Goal: Information Seeking & Learning: Learn about a topic

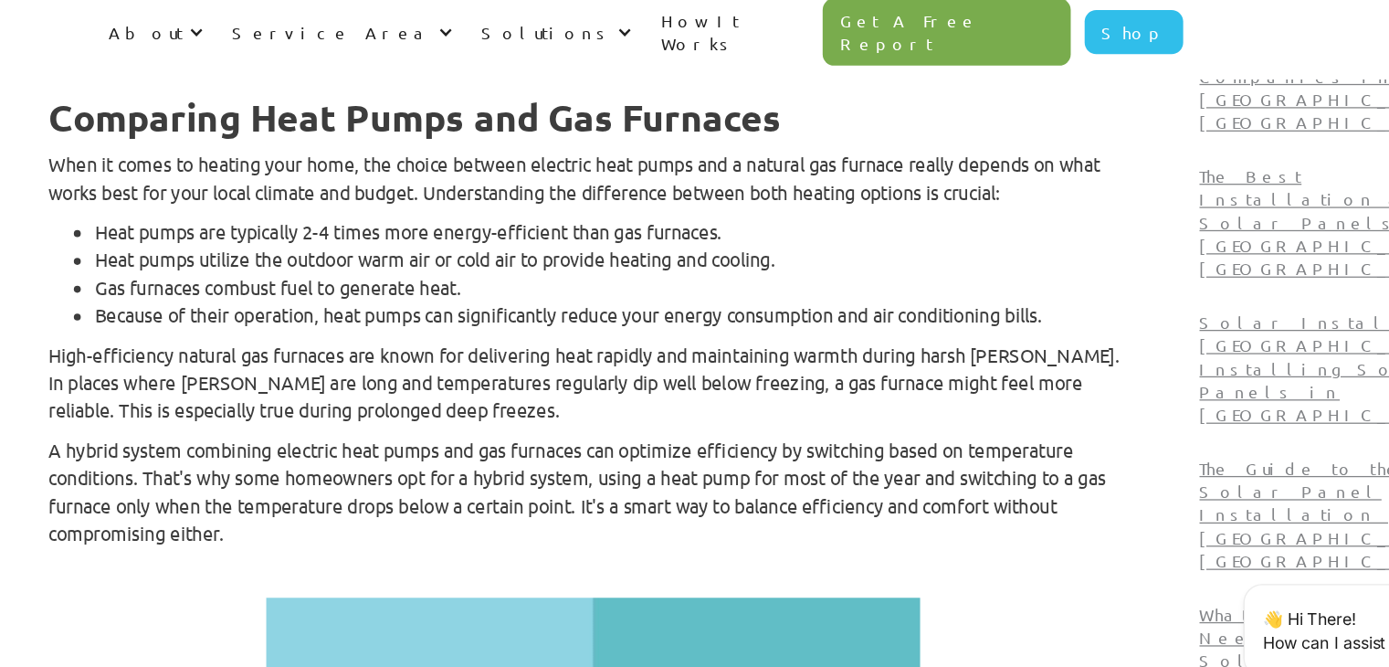
scroll to position [1566, 0]
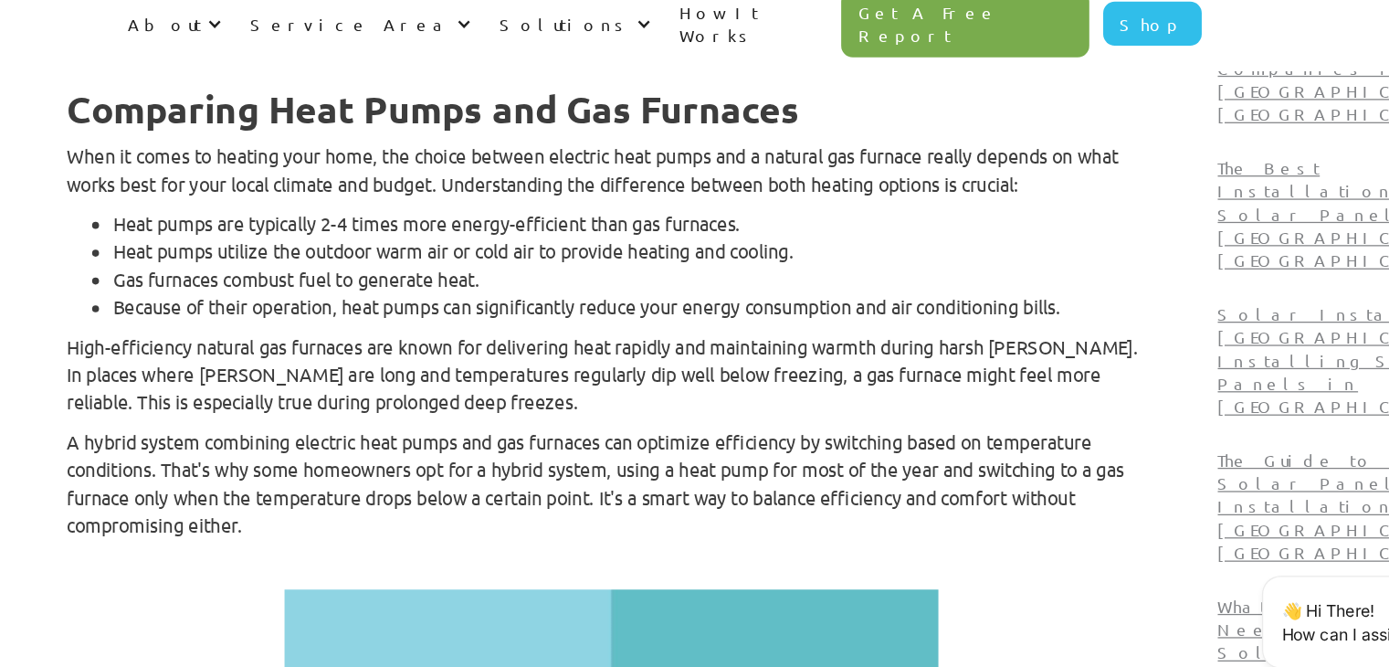
drag, startPoint x: 824, startPoint y: 392, endPoint x: 670, endPoint y: 319, distance: 170.0
click at [670, 329] on p "High-efficiency natural gas furnaces are known for delivering heat rapidly and …" at bounding box center [659, 362] width 859 height 66
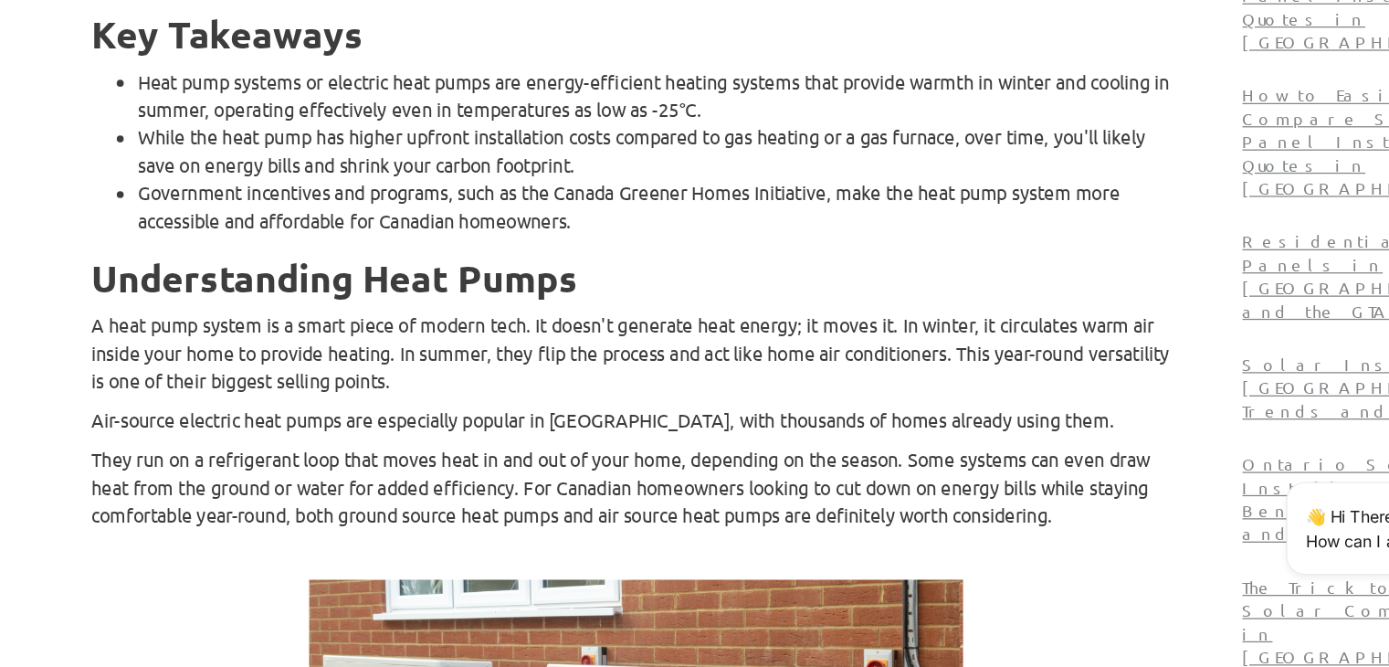
scroll to position [809, 0]
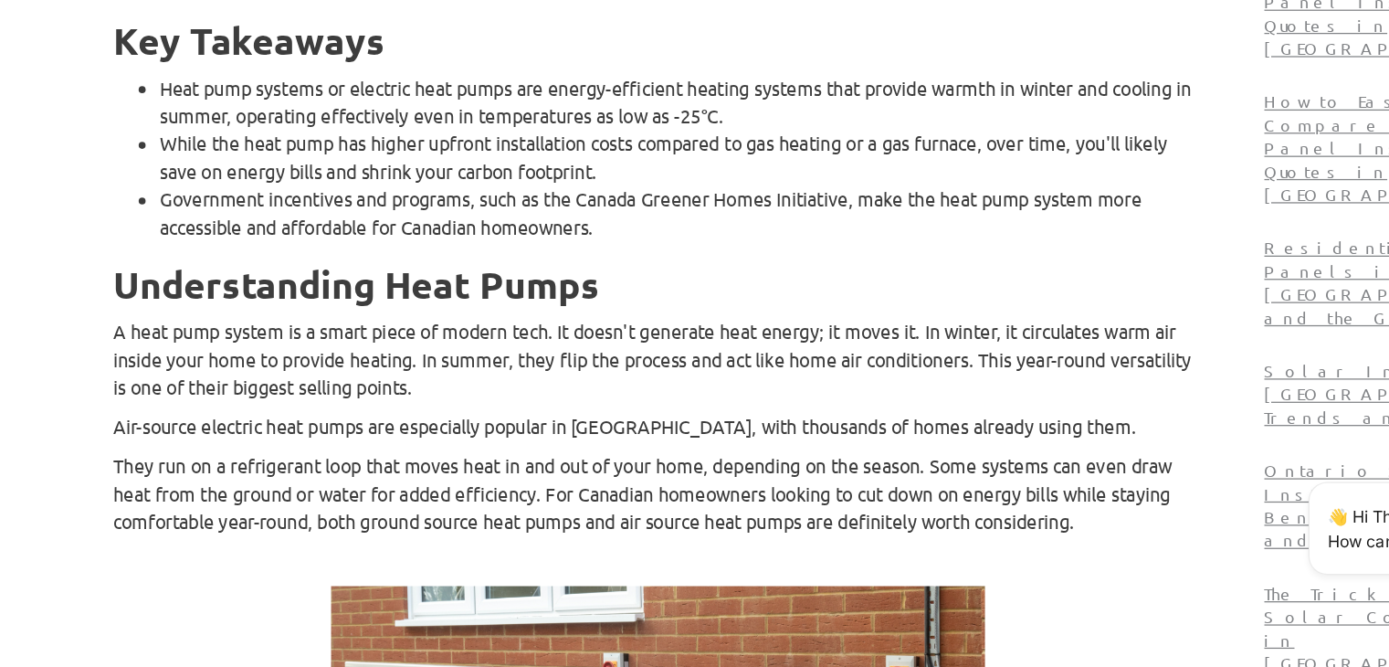
scroll to position [733, 0]
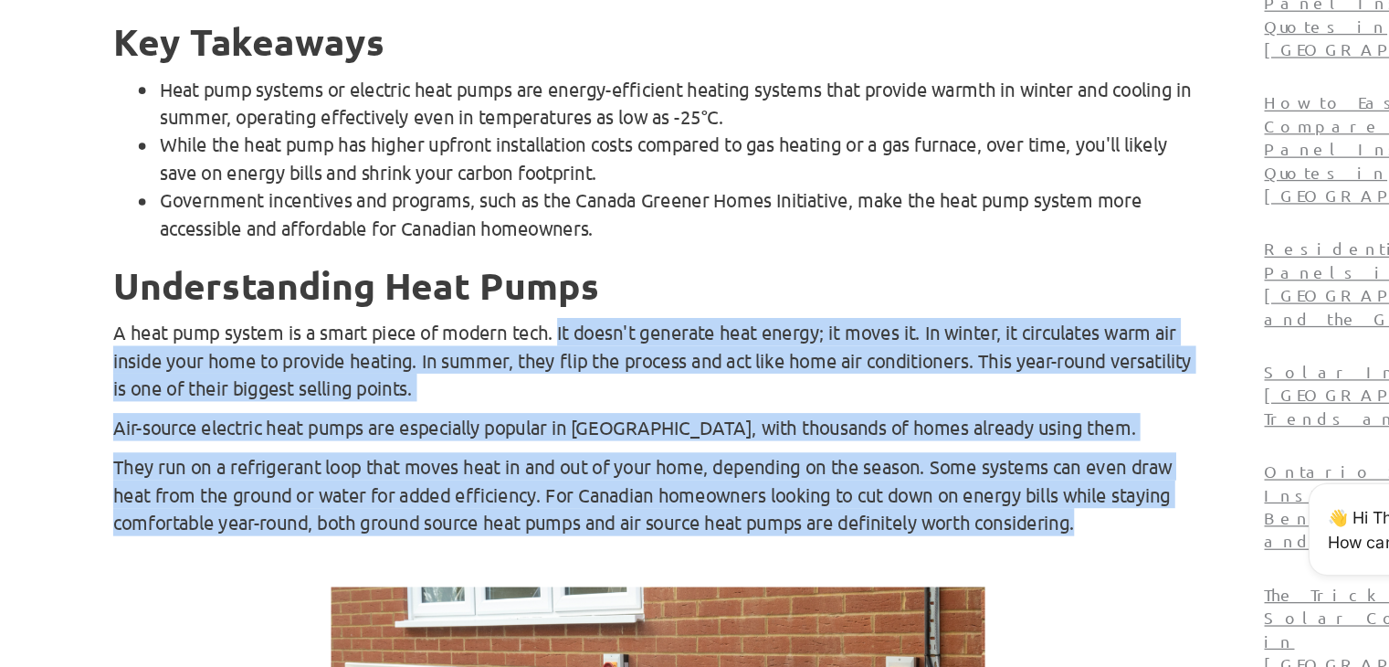
drag, startPoint x: 618, startPoint y: 363, endPoint x: 1040, endPoint y: 511, distance: 447.5
copy div "It doesn't generate heat energy; it moves it. In winter, it circulates warm air…"
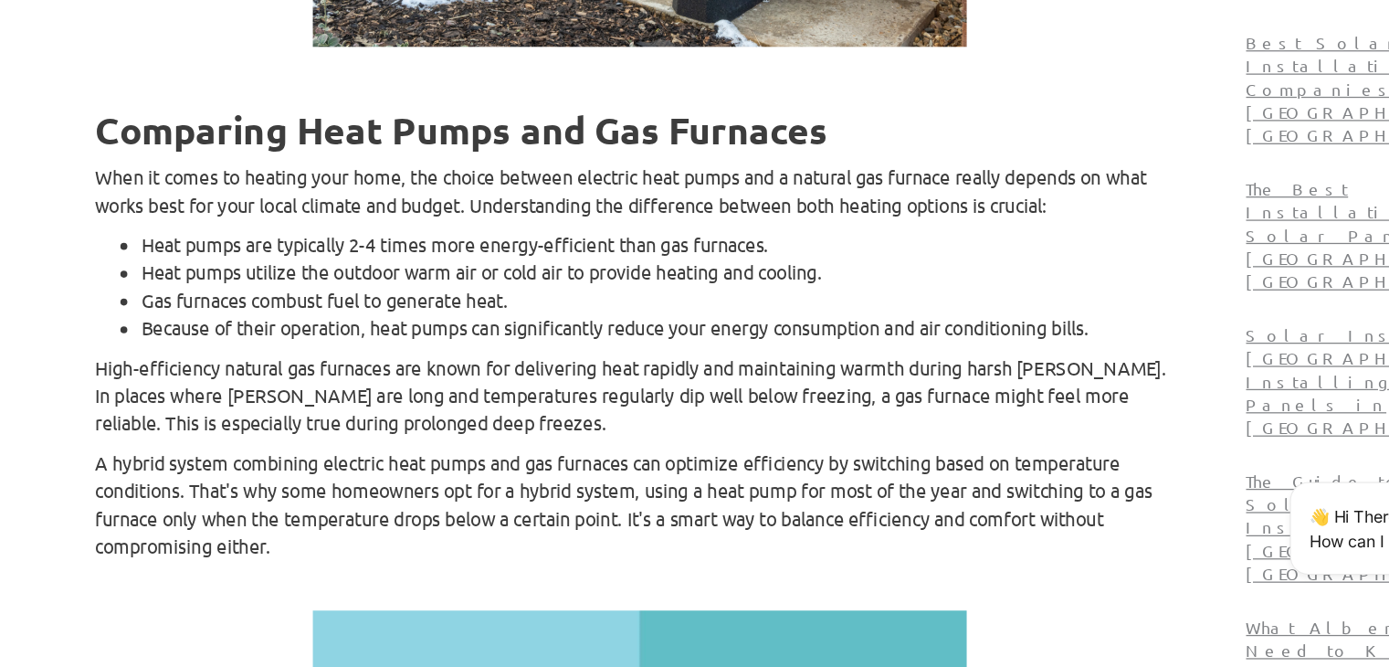
scroll to position [1479, 0]
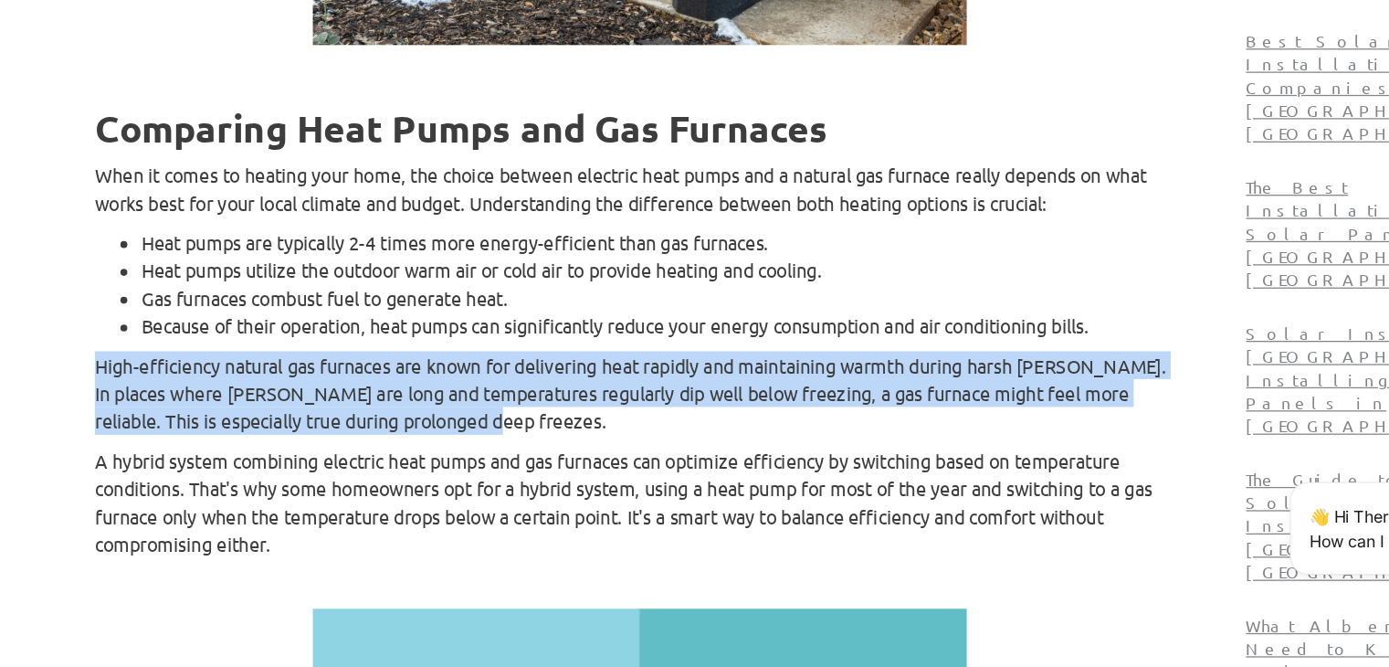
drag, startPoint x: 265, startPoint y: 387, endPoint x: 627, endPoint y: 436, distance: 365.8
click at [627, 436] on p "High-efficiency natural gas furnaces are known for delivering heat rapidly and …" at bounding box center [659, 450] width 859 height 66
copy p "High-efficiency natural gas furnaces are known for delivering heat rapidly and …"
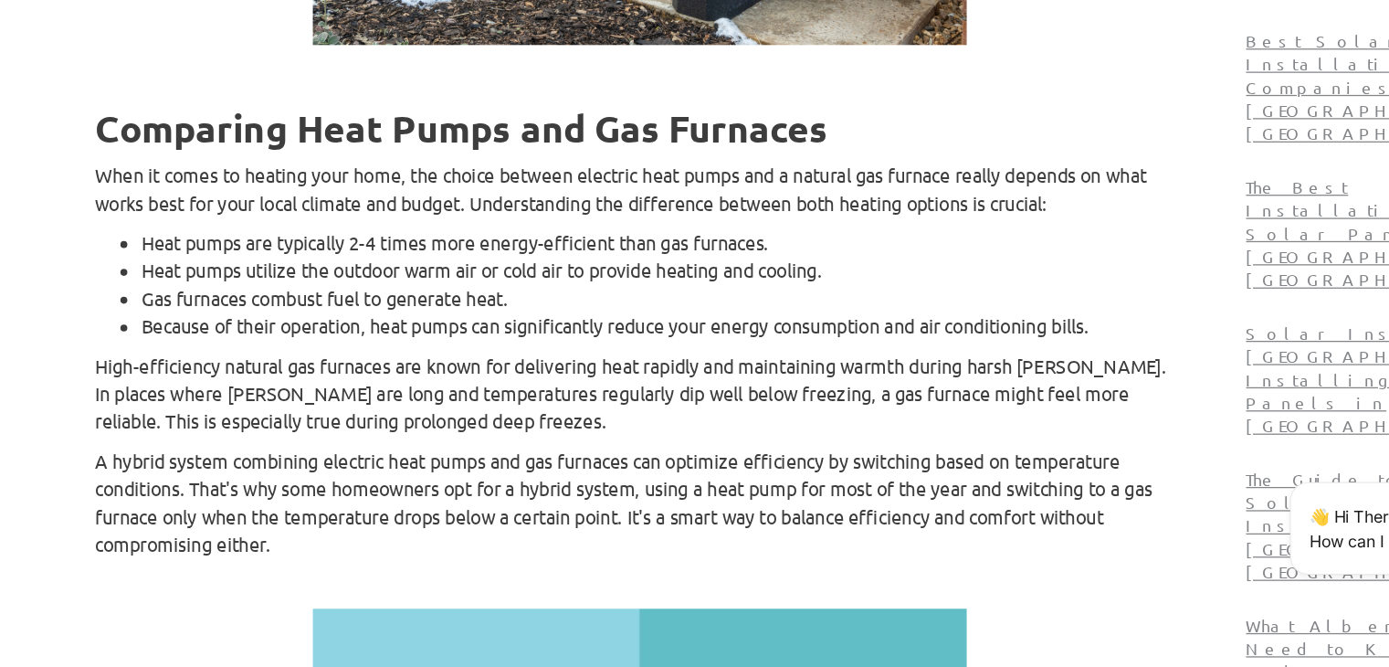
click at [542, 492] on p "A hybrid system combining electric heat pumps and gas furnaces can optimize eff…" at bounding box center [659, 536] width 859 height 88
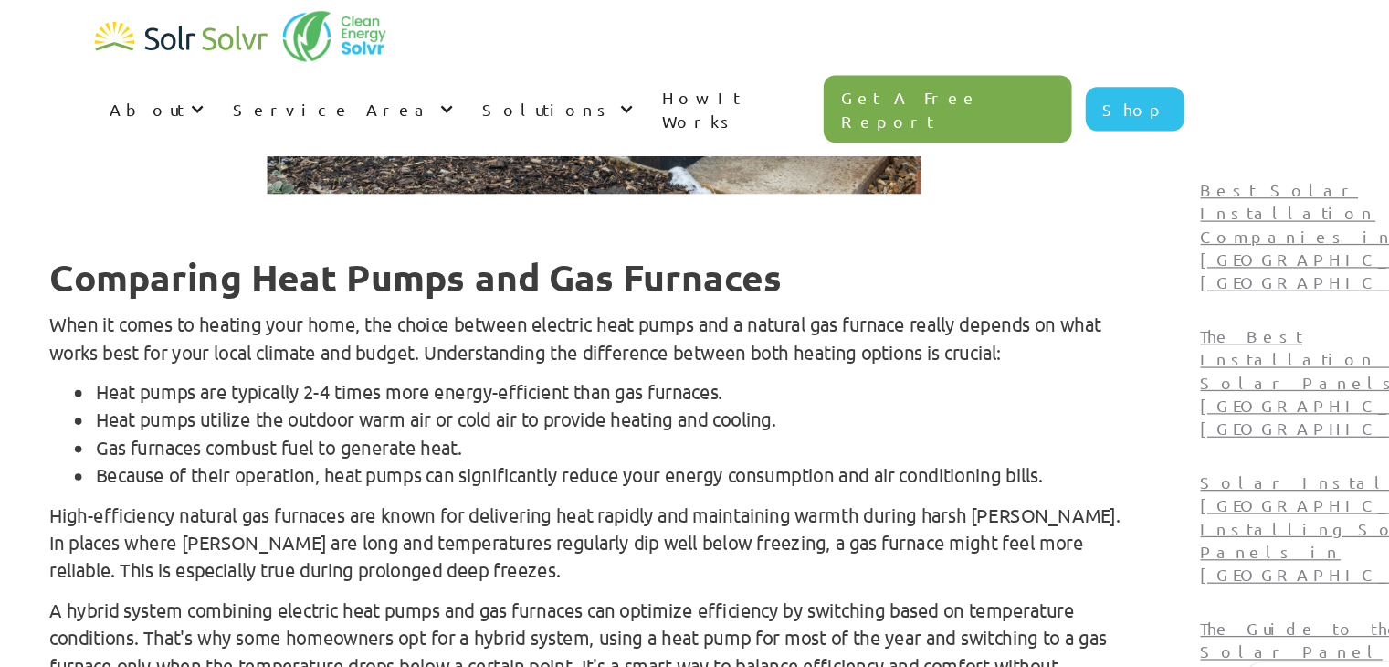
scroll to position [1502, 0]
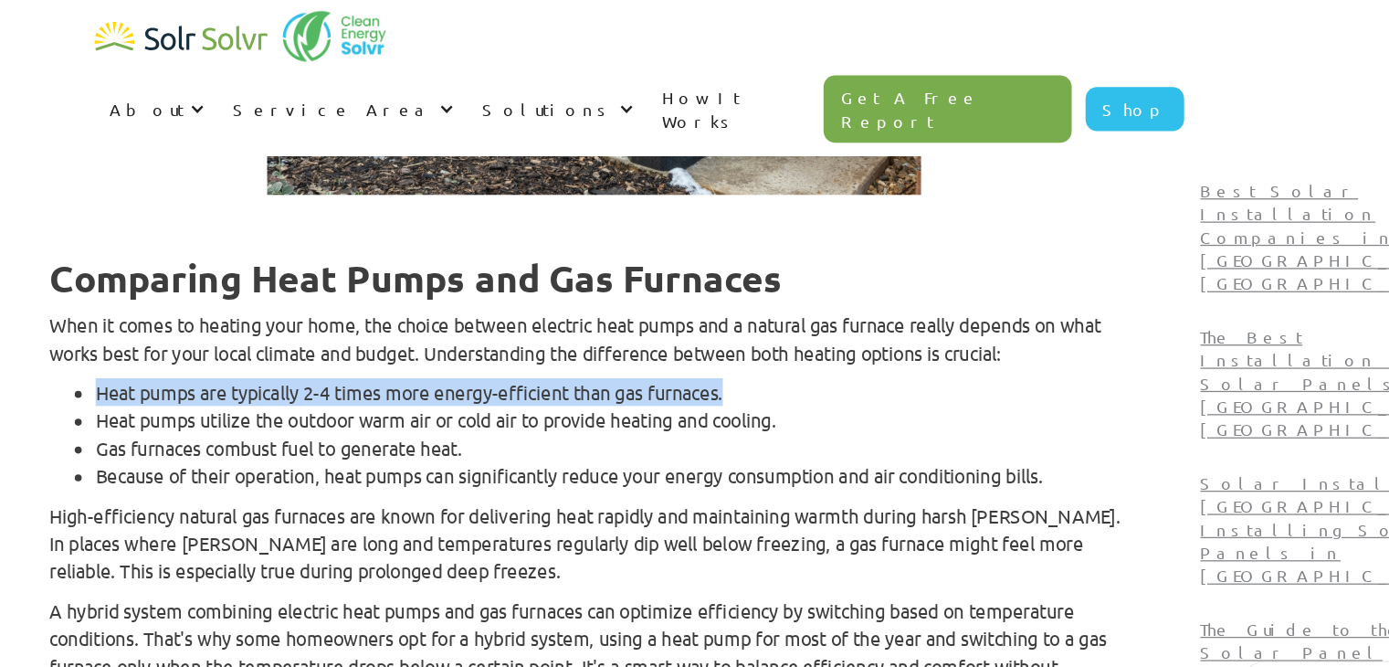
drag, startPoint x: 299, startPoint y: 269, endPoint x: 804, endPoint y: 271, distance: 505.1
click at [804, 298] on ul "Heat pumps are typically 2-4 times more energy-efficient than gas furnaces. Hea…" at bounding box center [659, 342] width 859 height 88
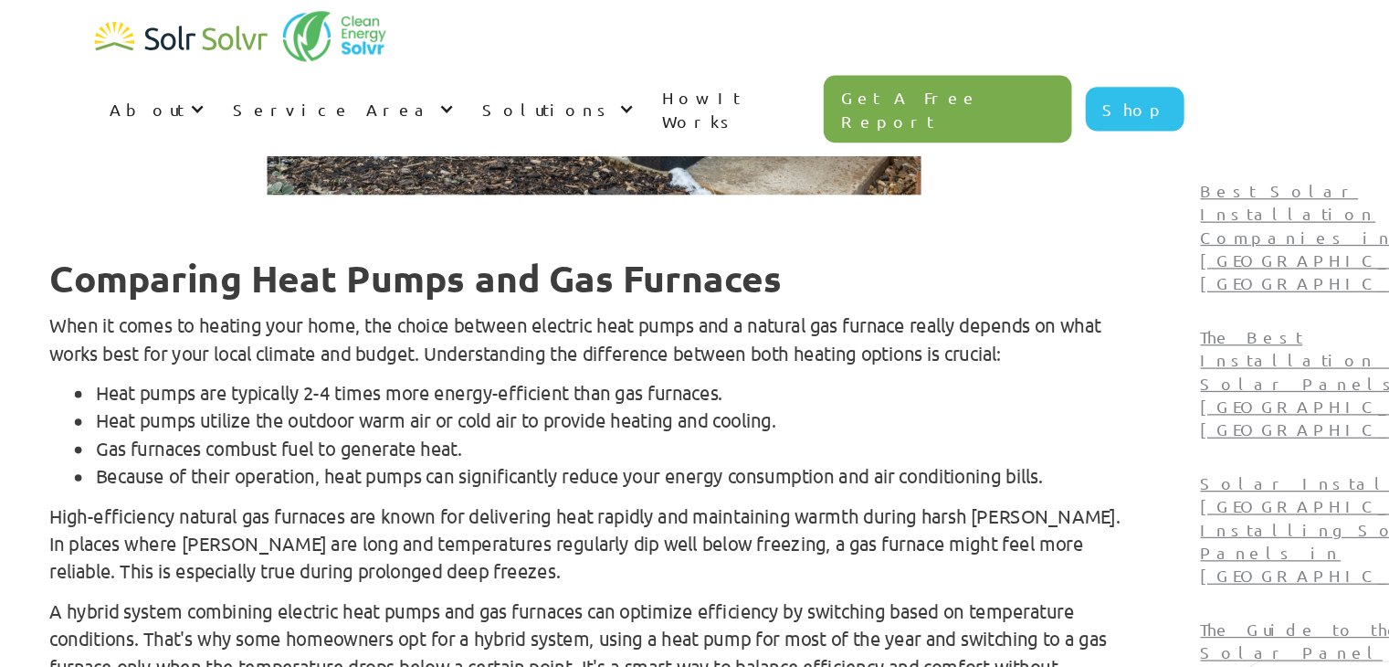
click at [409, 342] on li "Gas furnaces combust fuel to generate heat." at bounding box center [678, 353] width 822 height 22
drag, startPoint x: 469, startPoint y: 263, endPoint x: 678, endPoint y: 266, distance: 208.3
click at [678, 298] on li "Heat pumps are typically 2-4 times more energy-efficient than gas furnaces." at bounding box center [678, 309] width 822 height 22
copy li "2-4 times more energy-efficient"
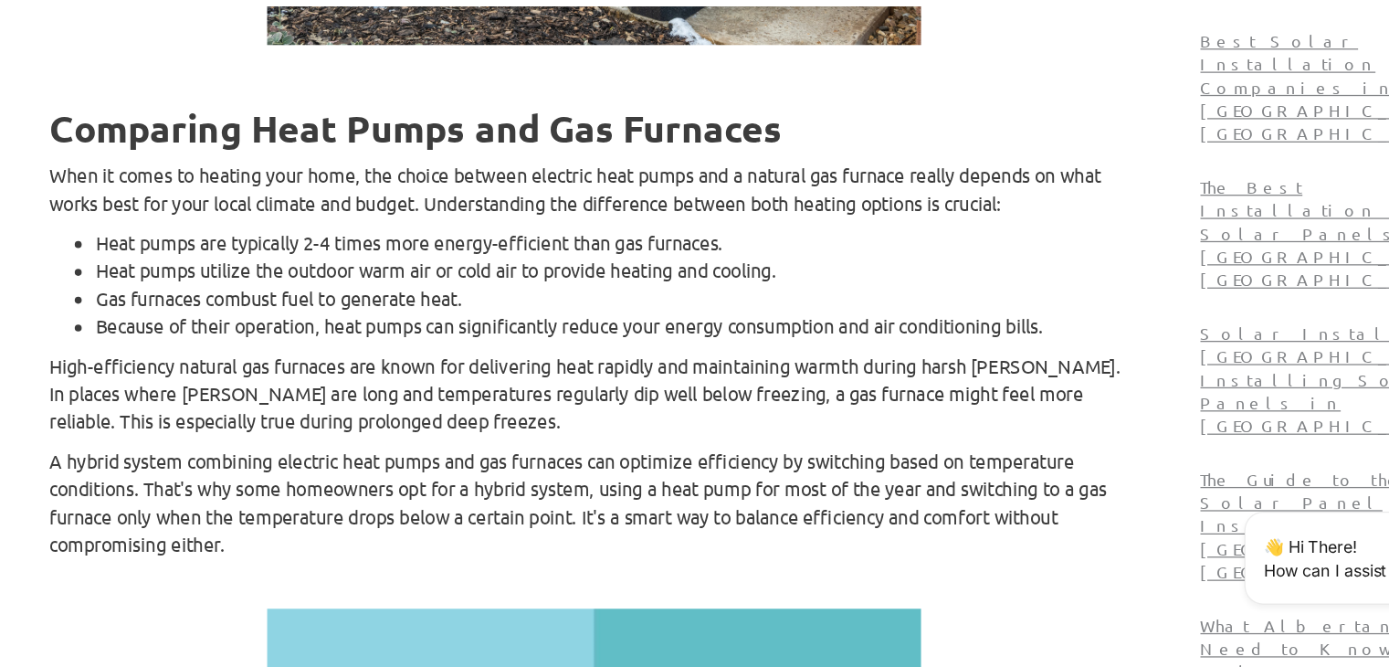
click at [590, 395] on p "High-efficiency natural gas furnaces are known for delivering heat rapidly and …" at bounding box center [659, 428] width 859 height 66
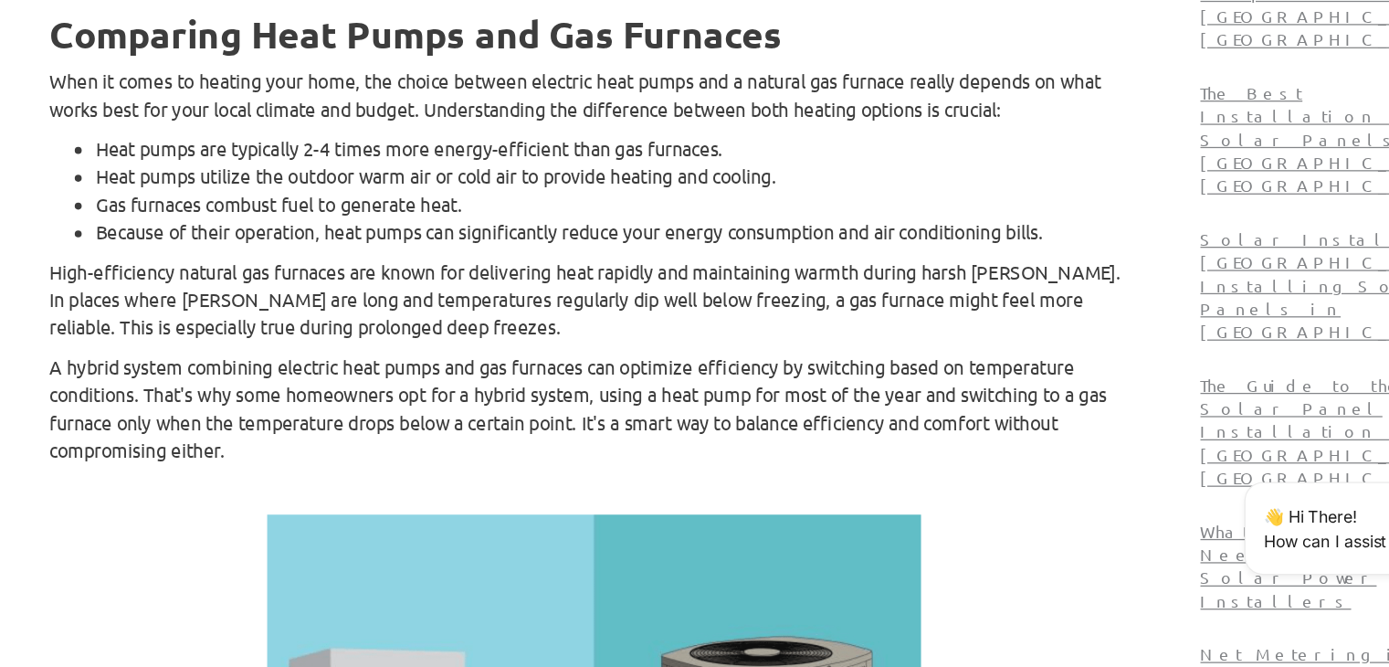
scroll to position [1553, 0]
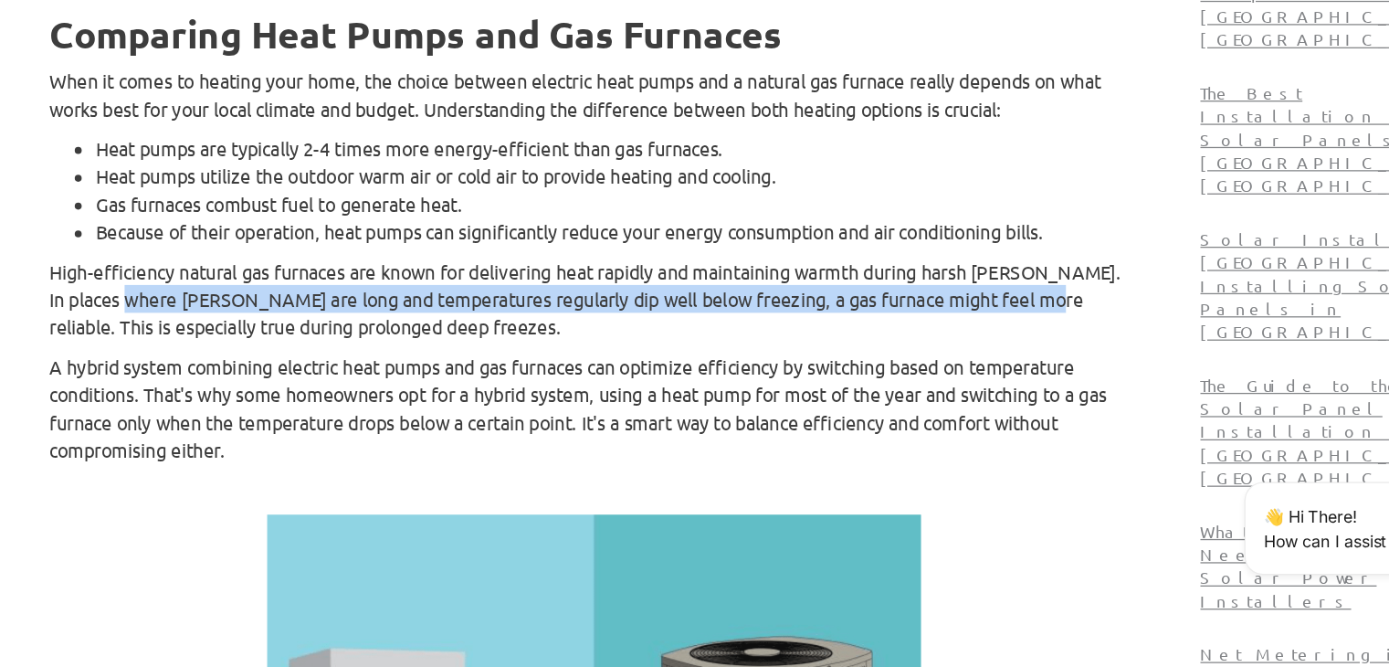
drag, startPoint x: 311, startPoint y: 336, endPoint x: 1022, endPoint y: 336, distance: 710.6
click at [1022, 343] on p "High-efficiency natural gas furnaces are known for delivering heat rapidly and …" at bounding box center [659, 376] width 859 height 66
copy p "[PERSON_NAME] are long and temperatures regularly dip well below freezing, a ga…"
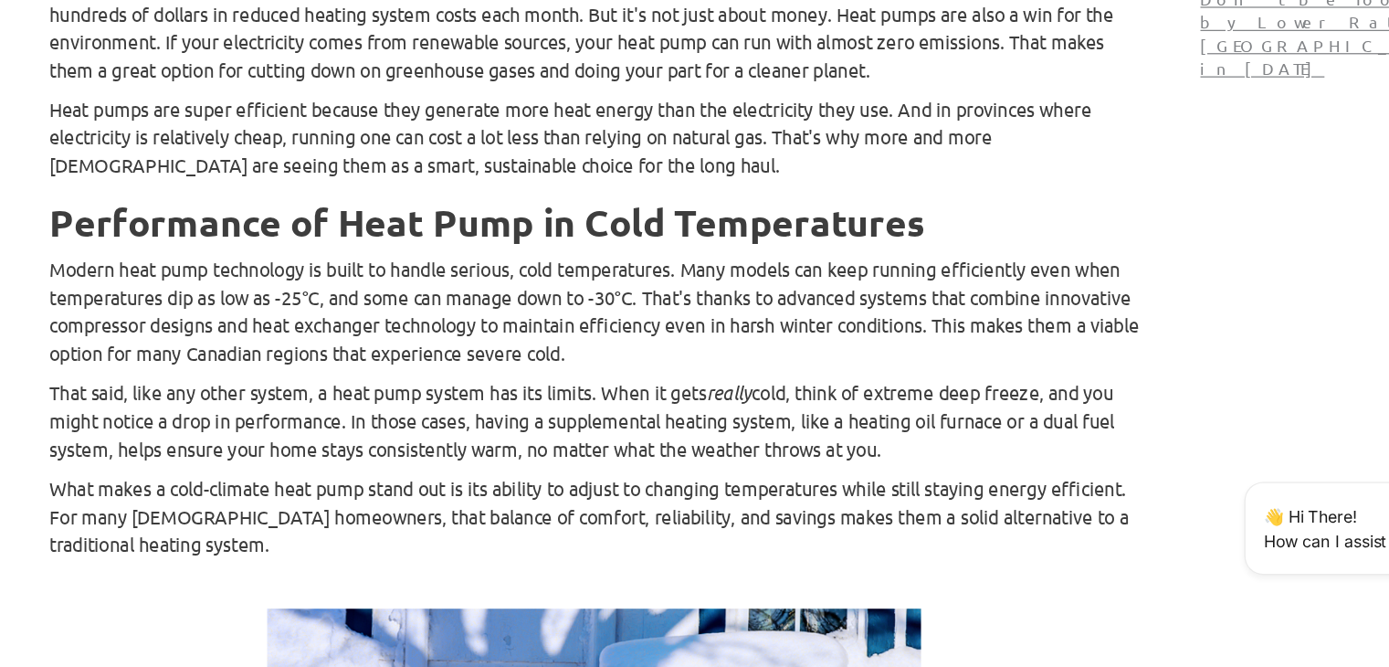
scroll to position [2414, 0]
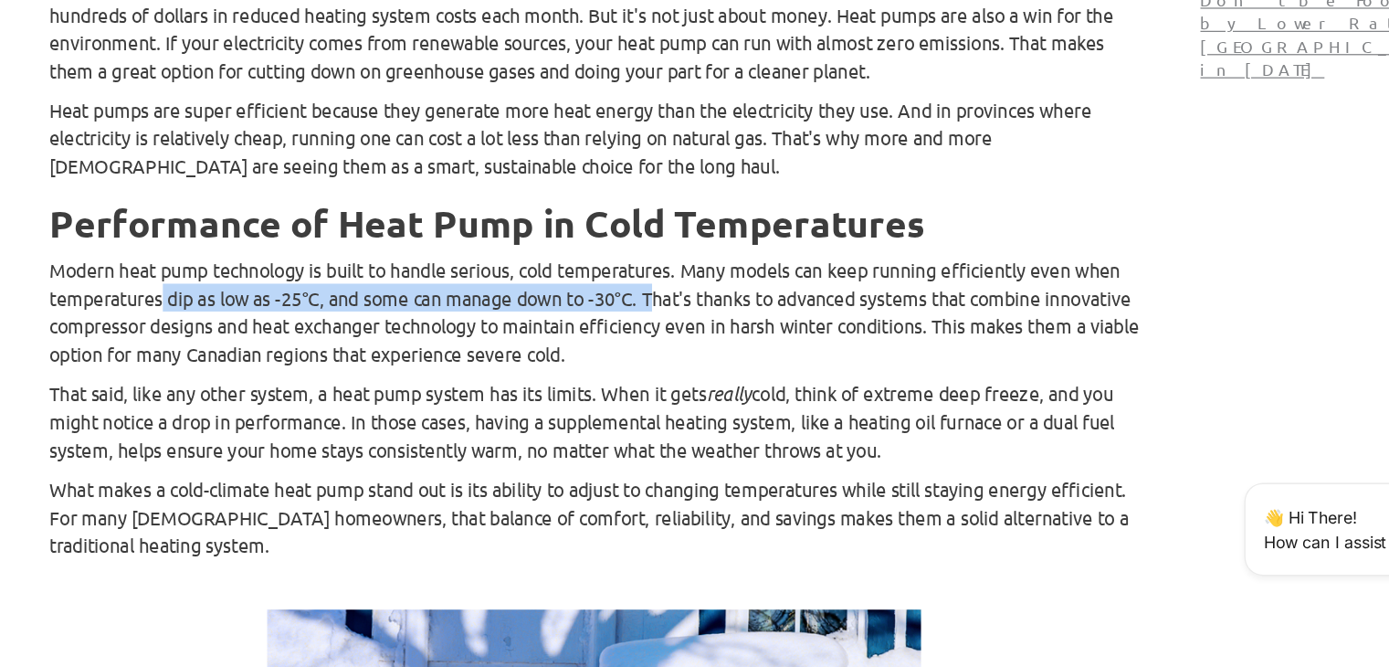
drag, startPoint x: 357, startPoint y: 337, endPoint x: 748, endPoint y: 340, distance: 390.9
click at [748, 342] on p "Modern heat pump technology is built to handle serious, cold temperatures. Many…" at bounding box center [659, 386] width 859 height 88
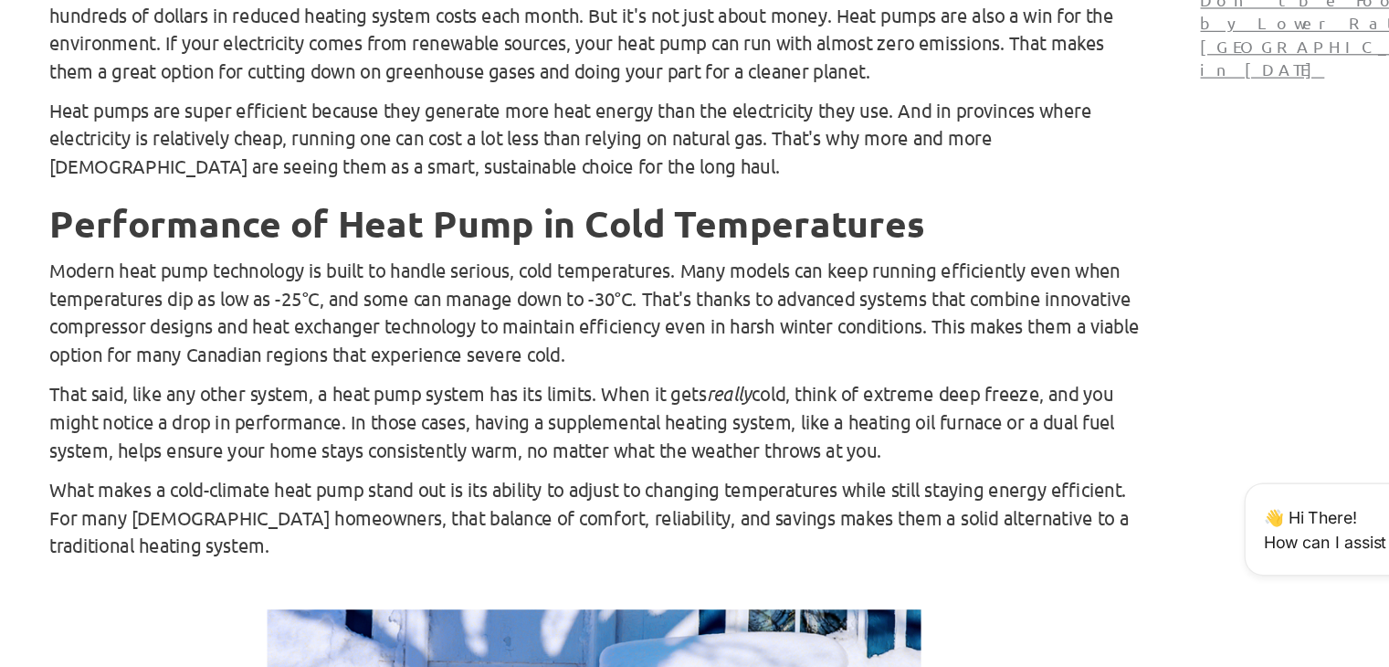
click at [643, 379] on p "Modern heat pump technology is built to handle serious, cold temperatures. Many…" at bounding box center [659, 386] width 859 height 88
drag, startPoint x: 445, startPoint y: 332, endPoint x: 785, endPoint y: 332, distance: 339.8
click at [785, 342] on p "Modern heat pump technology is built to handle serious, cold temperatures. Many…" at bounding box center [659, 386] width 859 height 88
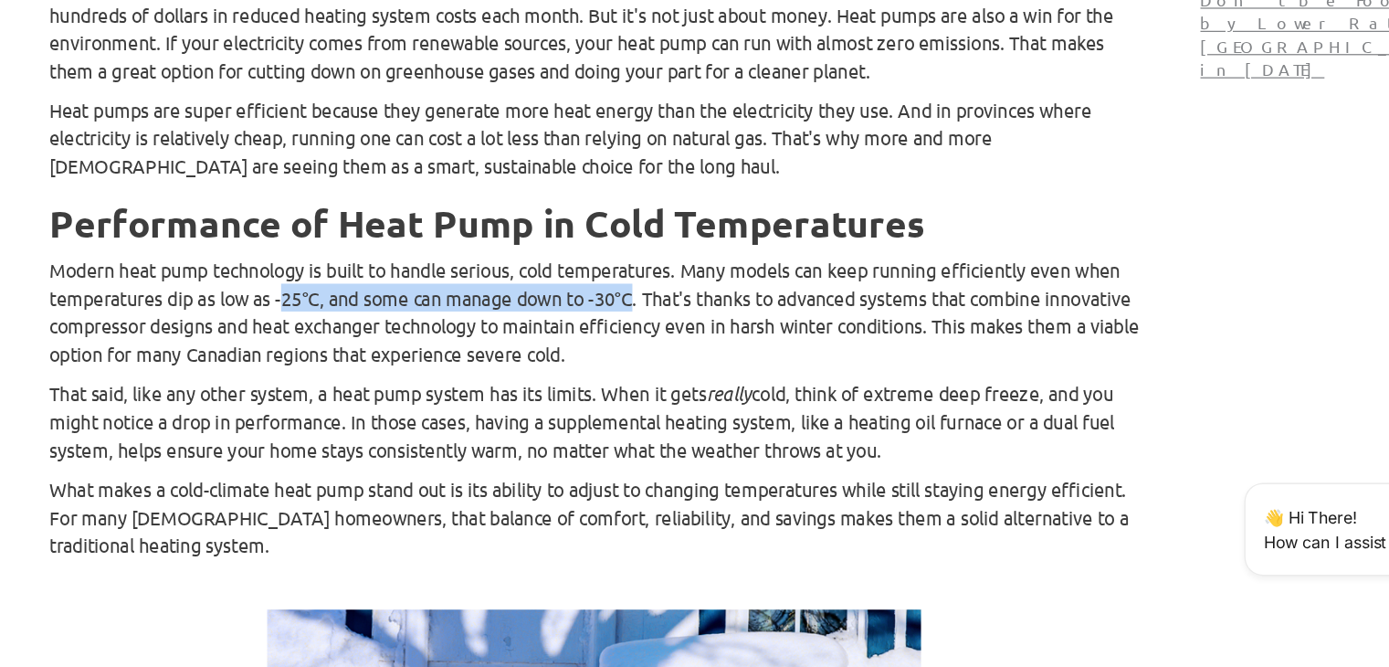
drag, startPoint x: 448, startPoint y: 333, endPoint x: 729, endPoint y: 325, distance: 280.5
click at [729, 342] on p "Modern heat pump technology is built to handle serious, cold temperatures. Many…" at bounding box center [659, 386] width 859 height 88
copy p "25°C, and some can manage down to -30°C"
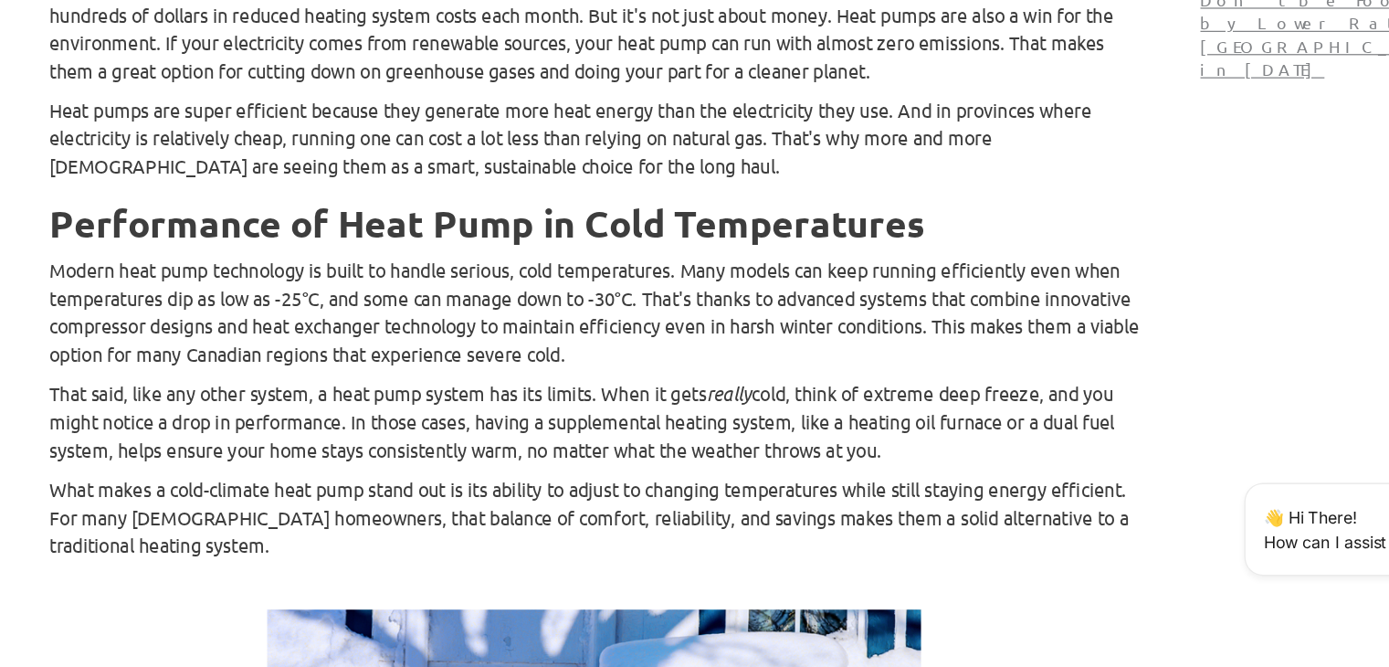
click at [643, 438] on p "That said, like any other system, a heat pump system has its limits. When it ge…" at bounding box center [659, 471] width 859 height 67
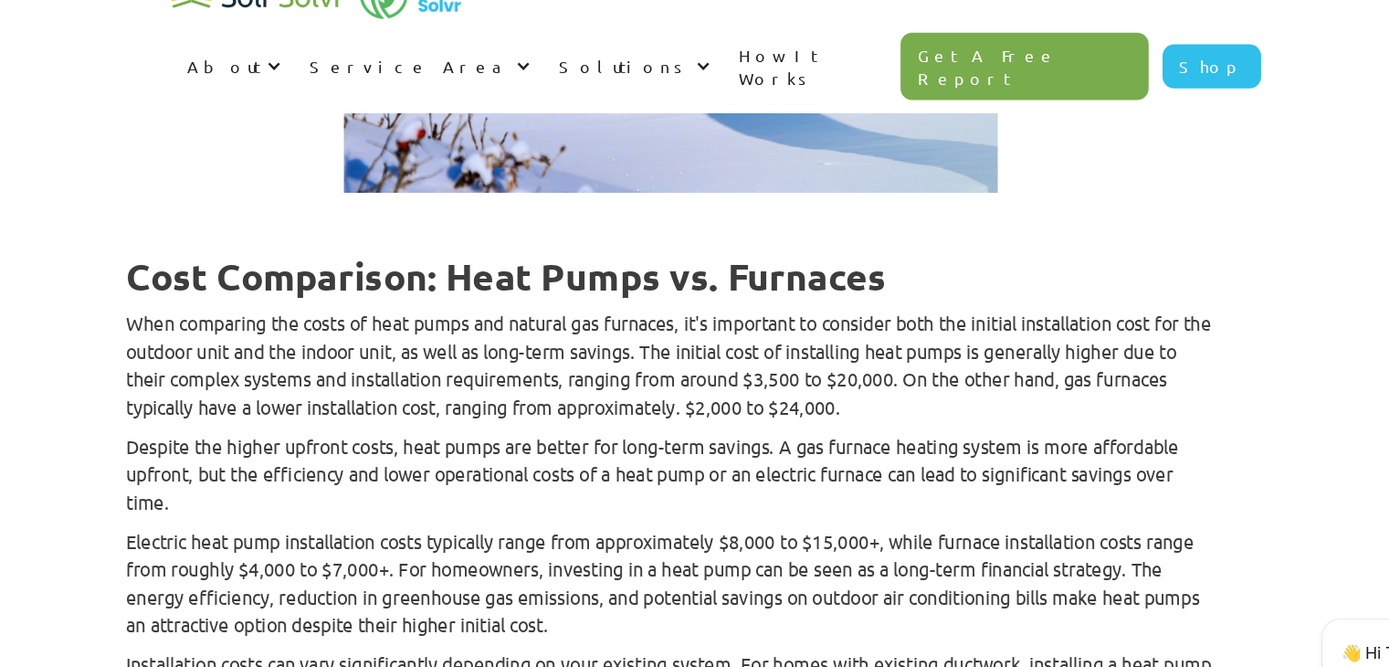
scroll to position [3147, 0]
drag, startPoint x: 778, startPoint y: 292, endPoint x: 893, endPoint y: 292, distance: 115.1
click at [893, 292] on p "When comparing the costs of heat pumps and natural gas furnaces, it's important…" at bounding box center [659, 321] width 859 height 88
copy p "$3,500 to $20,000"
drag, startPoint x: 713, startPoint y: 307, endPoint x: 839, endPoint y: 306, distance: 126.0
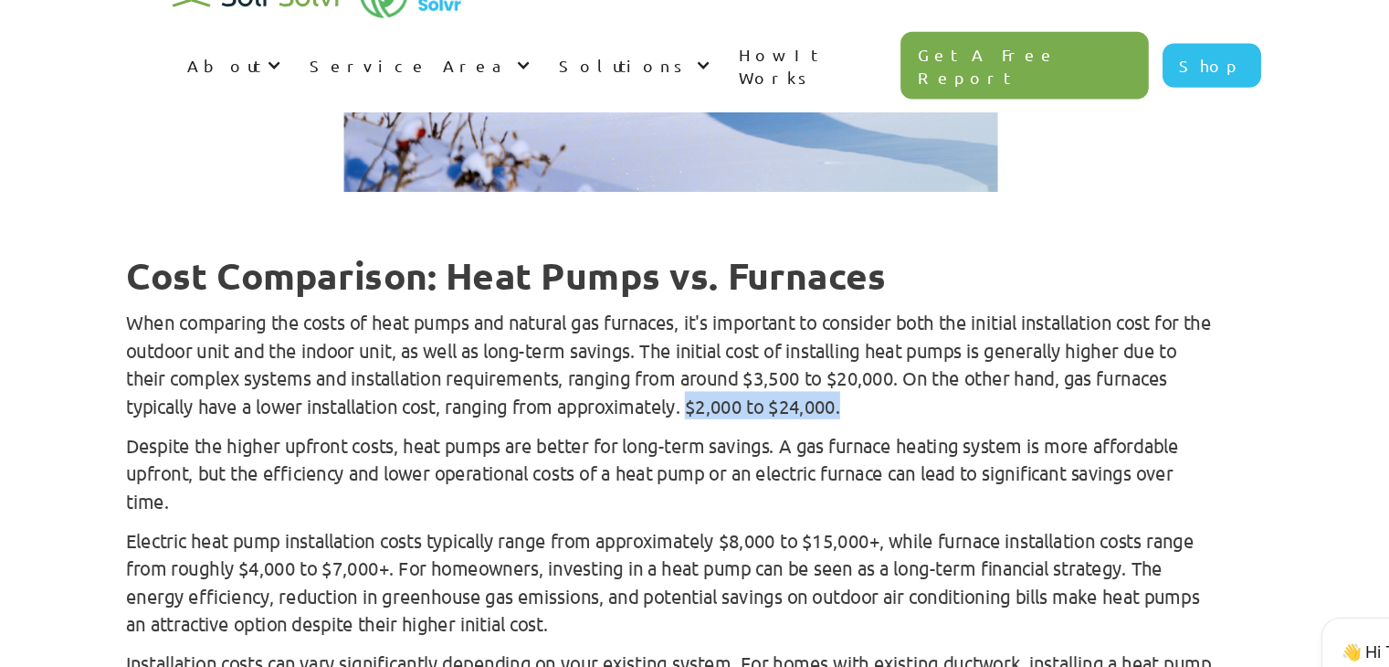
click at [839, 306] on p "When comparing the costs of heat pumps and natural gas furnaces, it's important…" at bounding box center [659, 321] width 859 height 88
copy p "$2,000 to $24,000."
click at [527, 374] on p "Despite the higher upfront costs, heat pumps are better for long-term savings. …" at bounding box center [659, 407] width 859 height 66
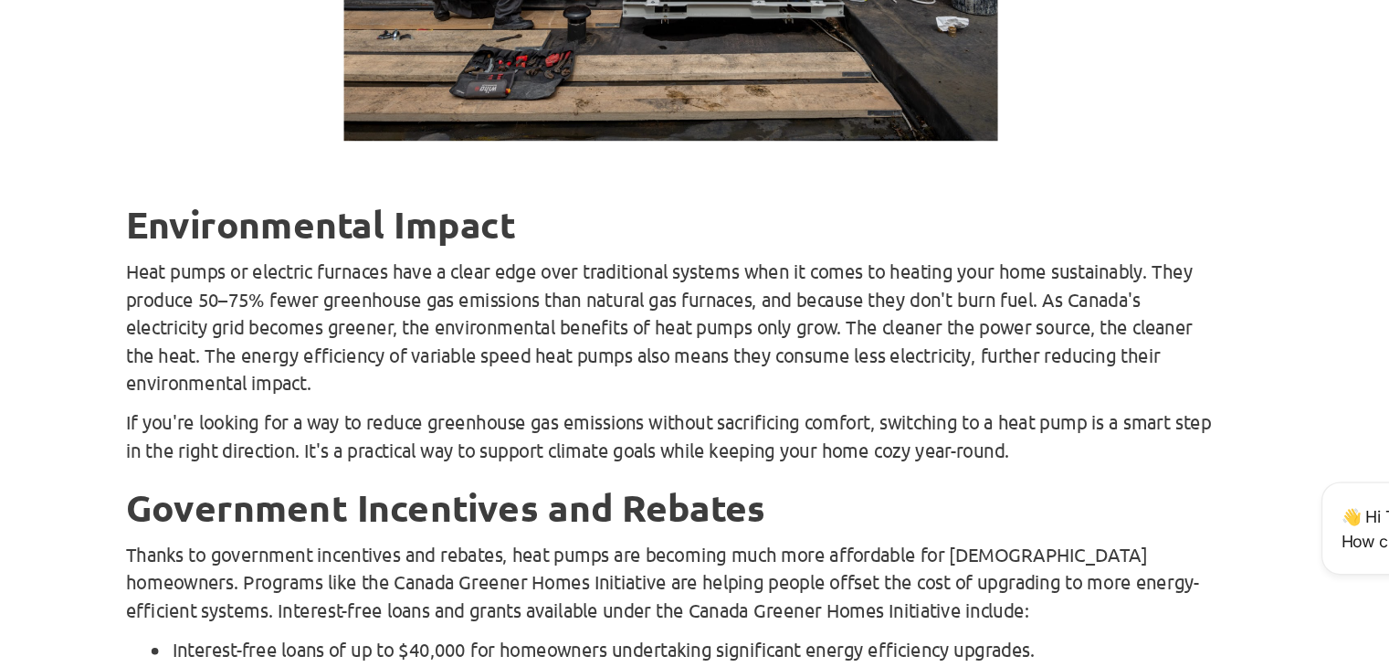
scroll to position [3931, 0]
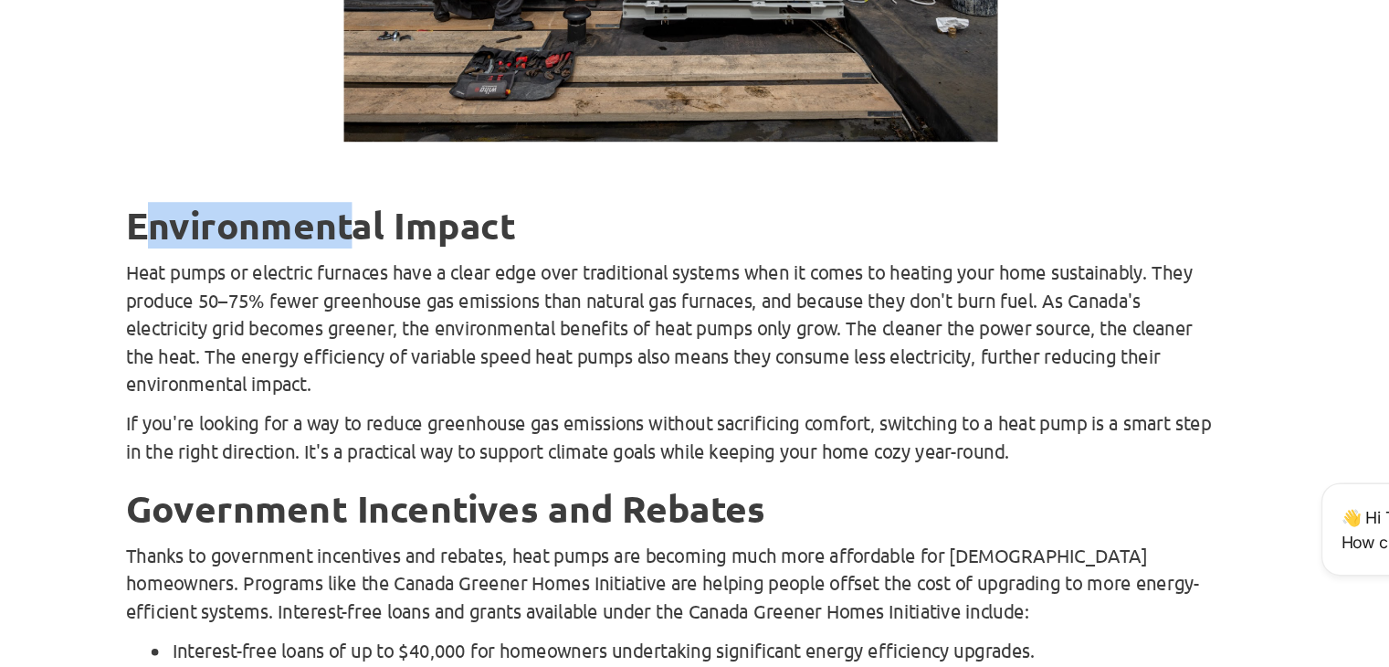
drag, startPoint x: 275, startPoint y: 281, endPoint x: 449, endPoint y: 284, distance: 174.5
click at [449, 300] on strong "Environmental Impact" at bounding box center [383, 318] width 307 height 37
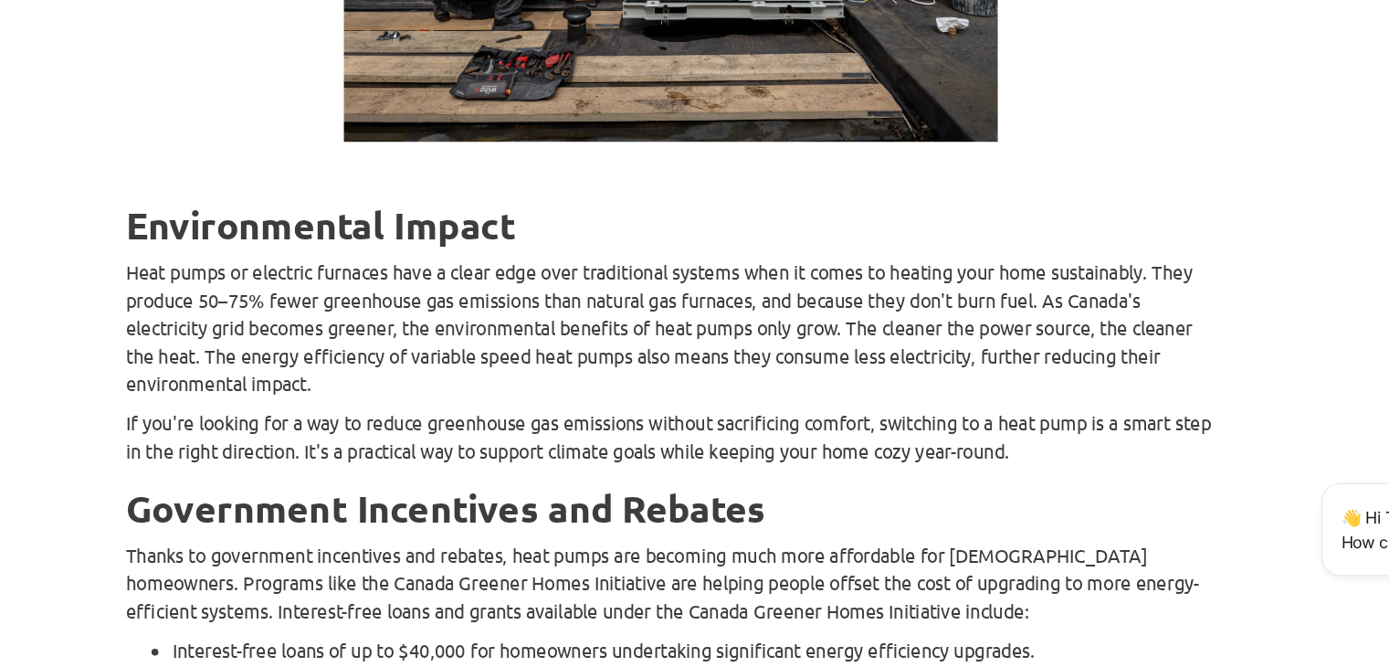
click at [359, 353] on p "Heat pumps or electric furnaces have a clear edge over traditional systems when…" at bounding box center [659, 398] width 859 height 110
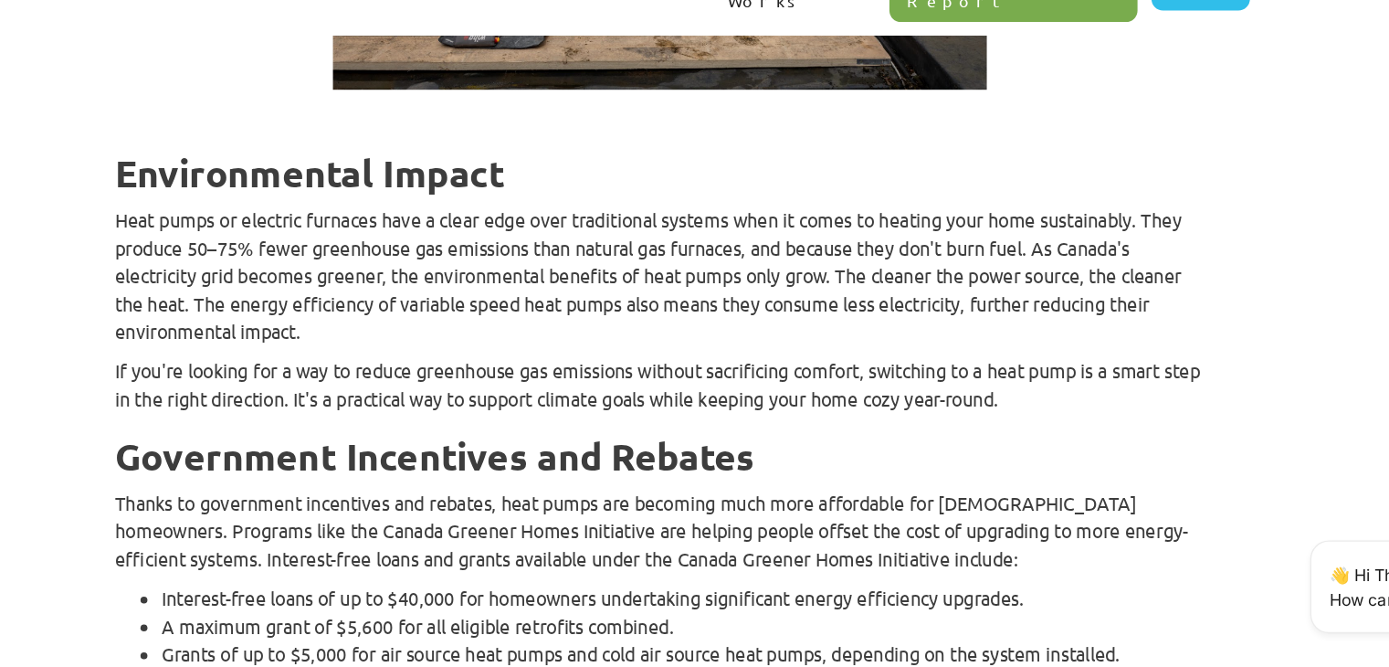
scroll to position [4018, 0]
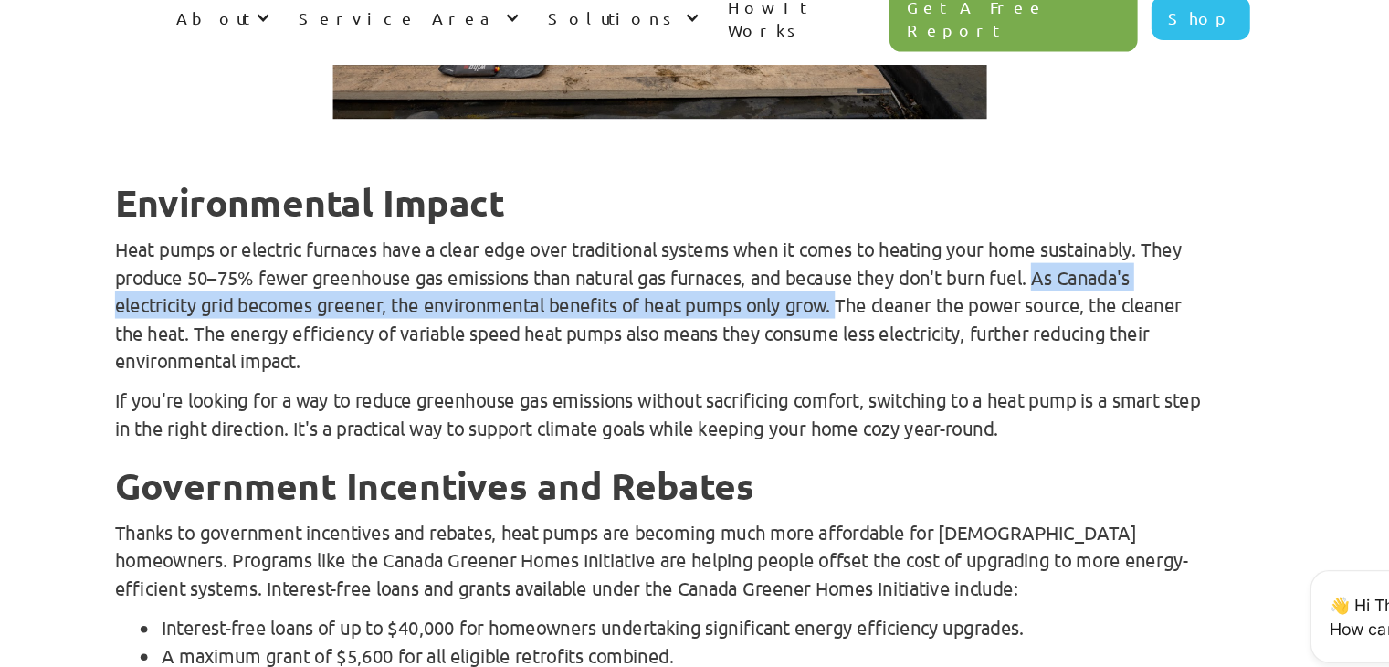
drag, startPoint x: 996, startPoint y: 245, endPoint x: 842, endPoint y: 271, distance: 155.7
click at [842, 271] on p "Heat pumps or electric furnaces have a clear edge over traditional systems when…" at bounding box center [659, 312] width 859 height 110
copy p "As Canada's electricity grid becomes greener, the environmental benefits of hea…"
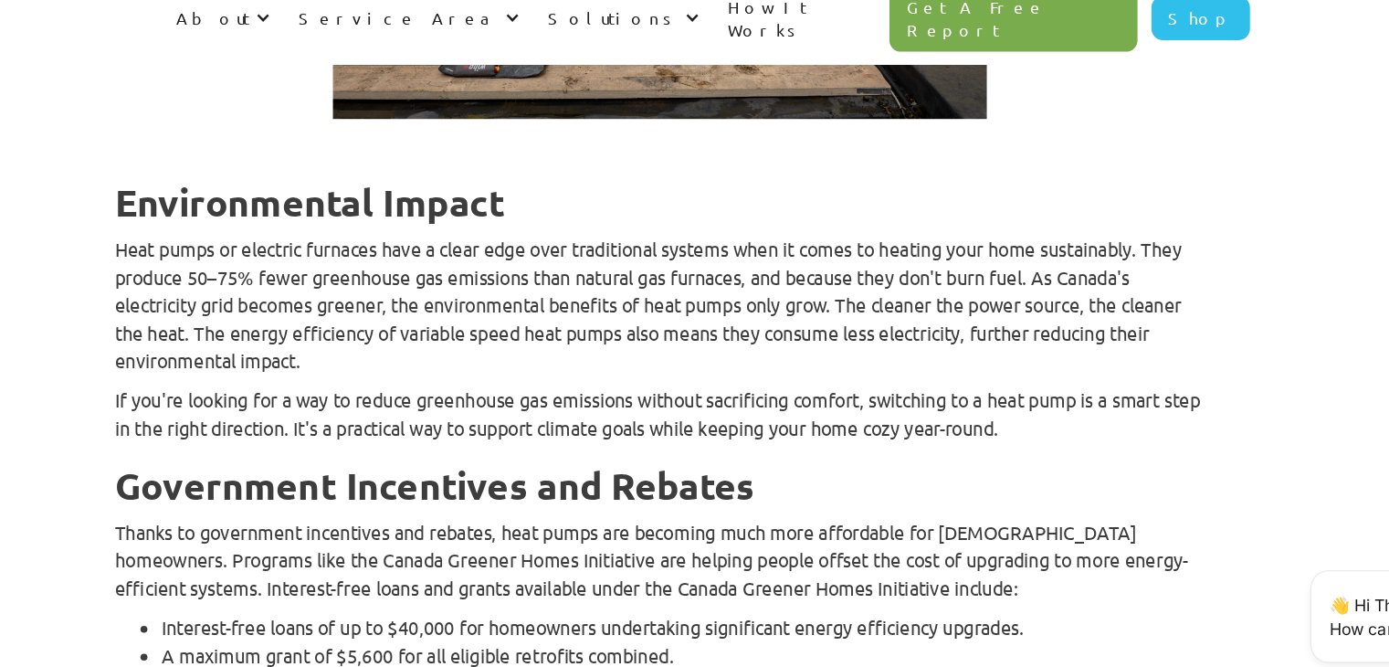
click at [673, 284] on p "Heat pumps or electric furnaces have a clear edge over traditional systems when…" at bounding box center [659, 312] width 859 height 110
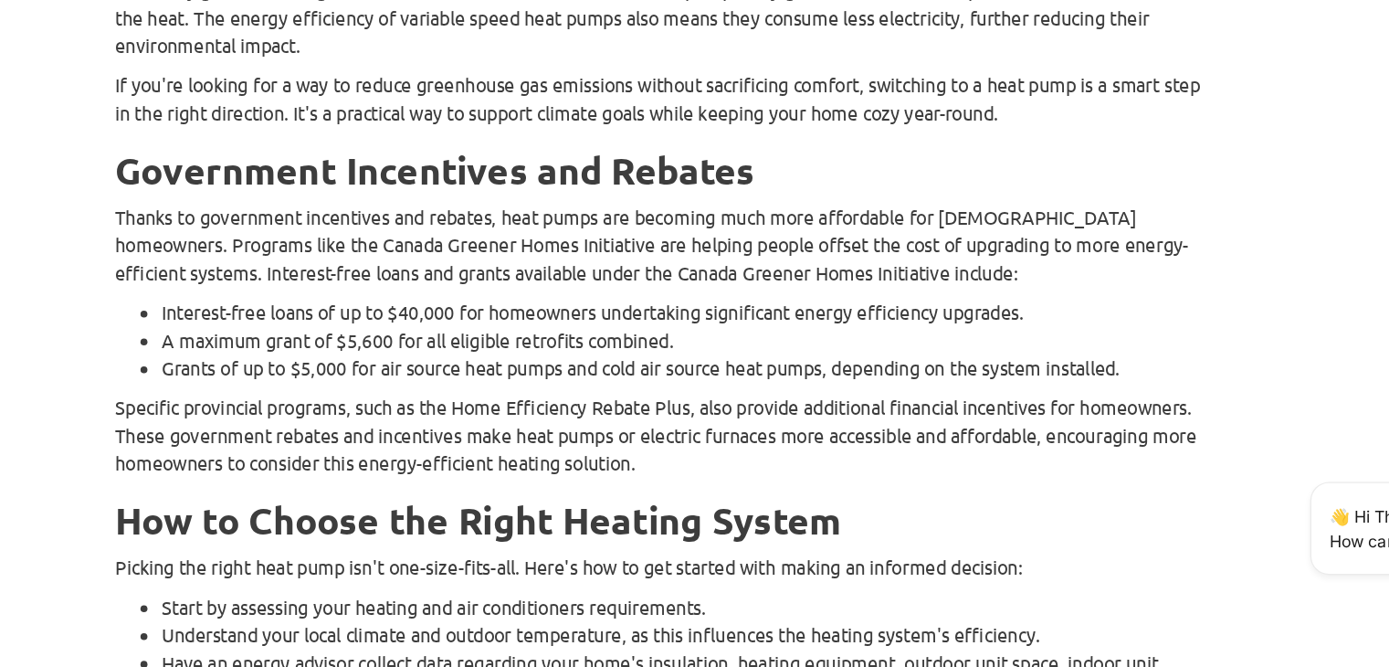
scroll to position [4200, 0]
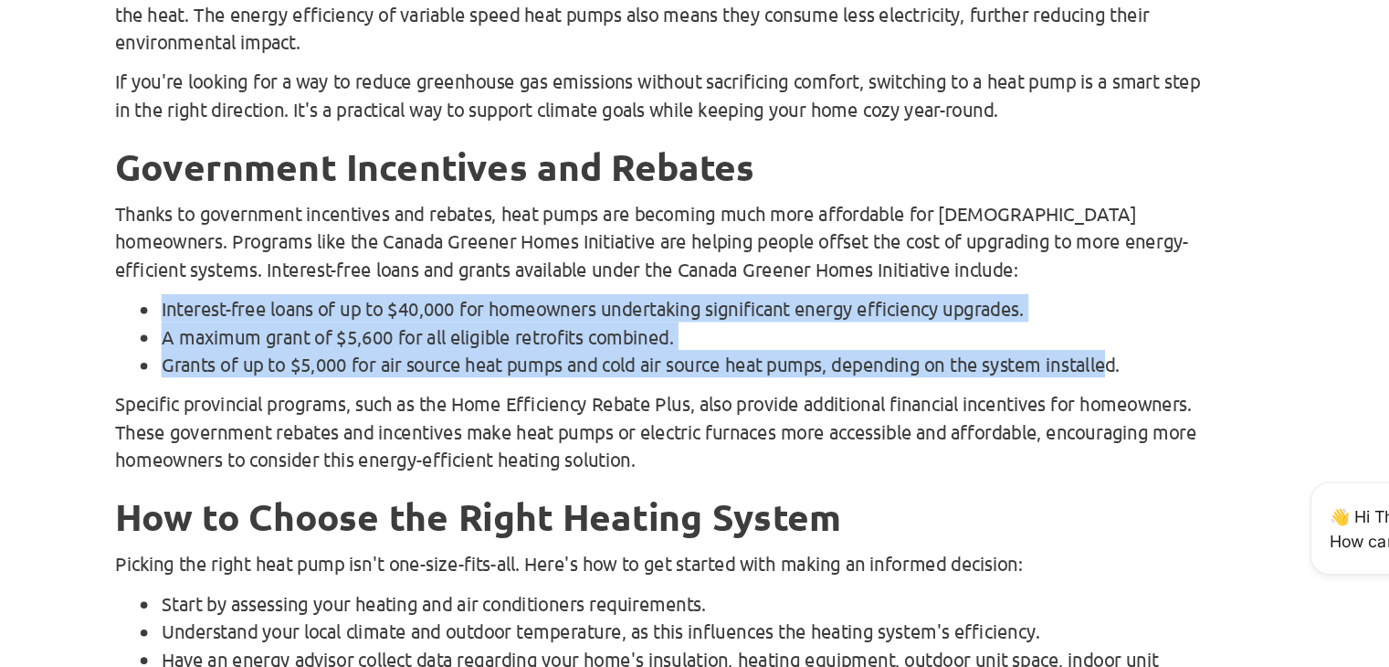
drag, startPoint x: 302, startPoint y: 343, endPoint x: 1058, endPoint y: 394, distance: 757.1
click at [1058, 394] on ul "Interest-free loans of up to $40,000 for homeowners undertaking significant ene…" at bounding box center [659, 406] width 859 height 66
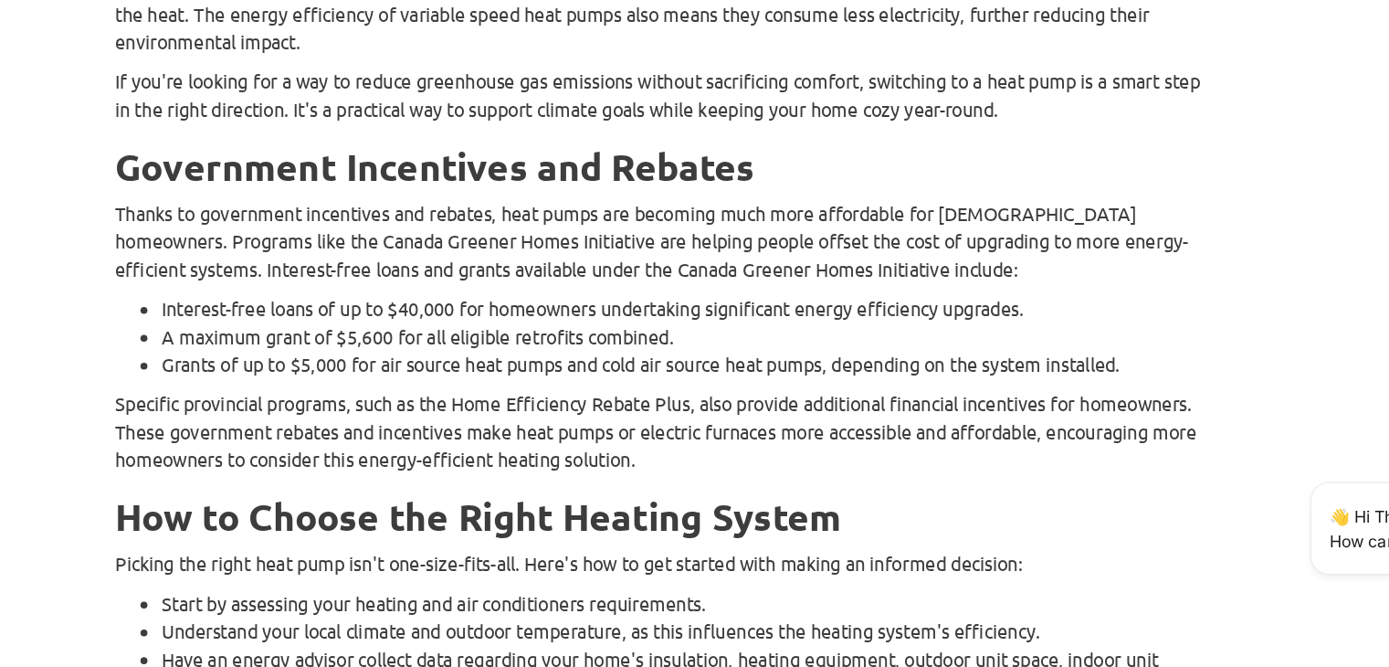
click at [1071, 416] on li "Grants of up to $5,000 for air source heat pumps and cold air source heat pumps…" at bounding box center [678, 427] width 822 height 22
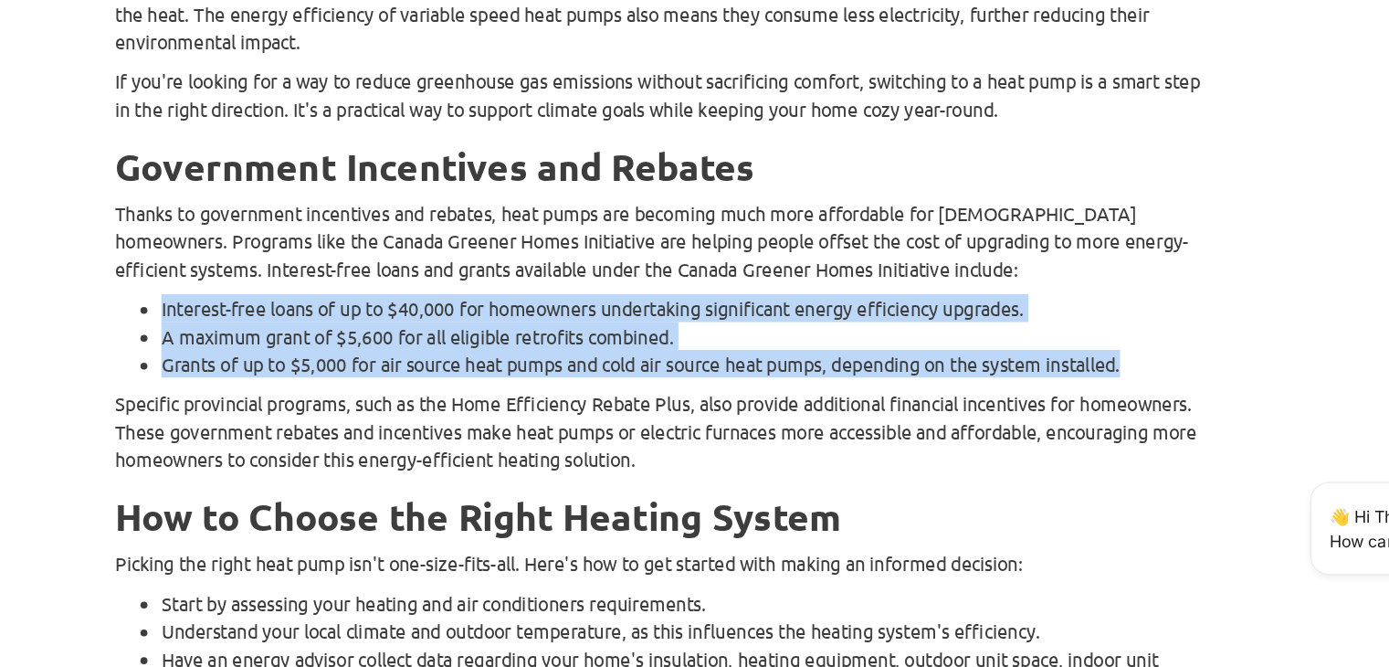
drag, startPoint x: 1071, startPoint y: 381, endPoint x: 290, endPoint y: 343, distance: 781.8
click at [290, 373] on ul "Interest-free loans of up to $40,000 for homeowners undertaking significant ene…" at bounding box center [659, 406] width 859 height 66
copy ul "Interest-free loans of up to $40,000 for homeowners undertaking significant ene…"
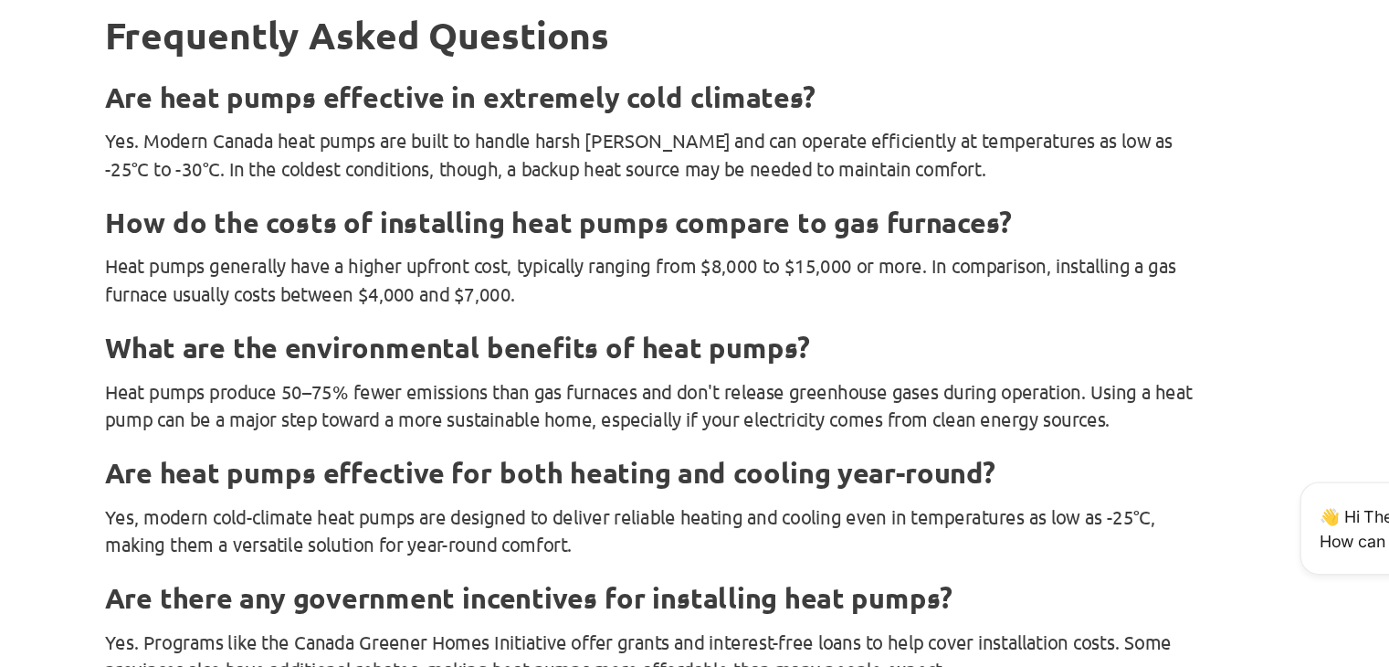
scroll to position [6294, 0]
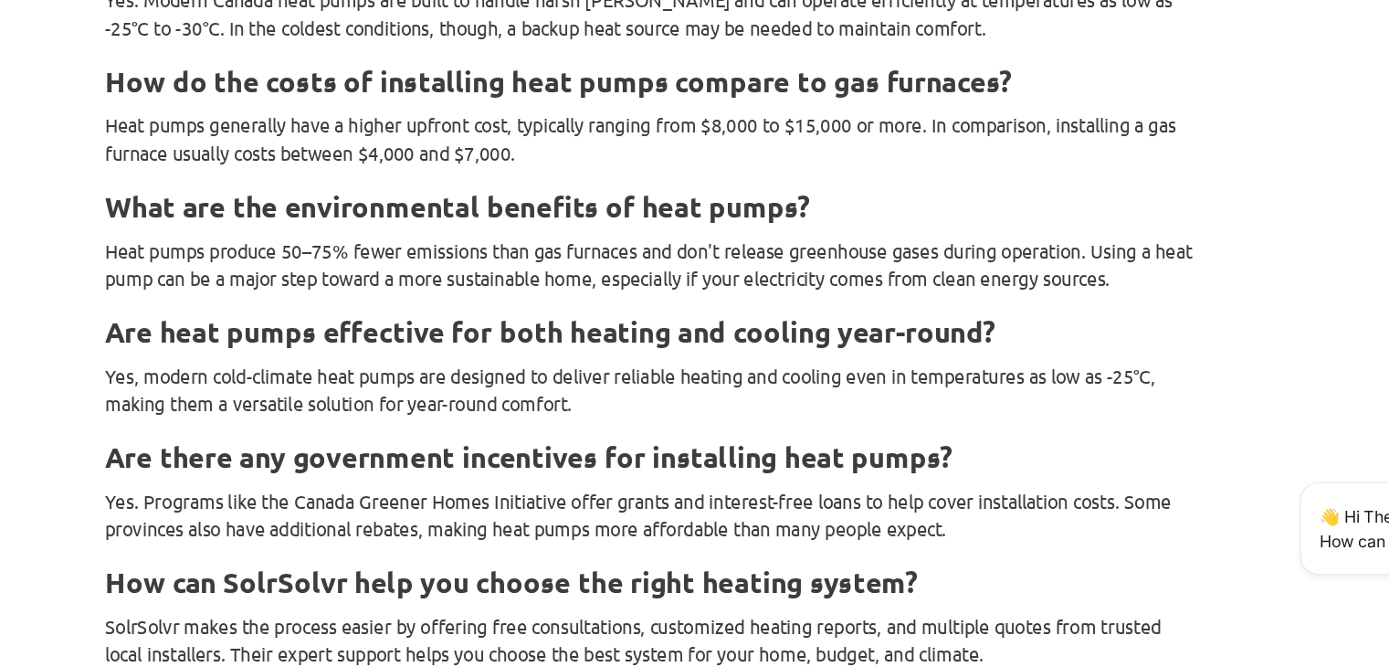
type textarea "x"
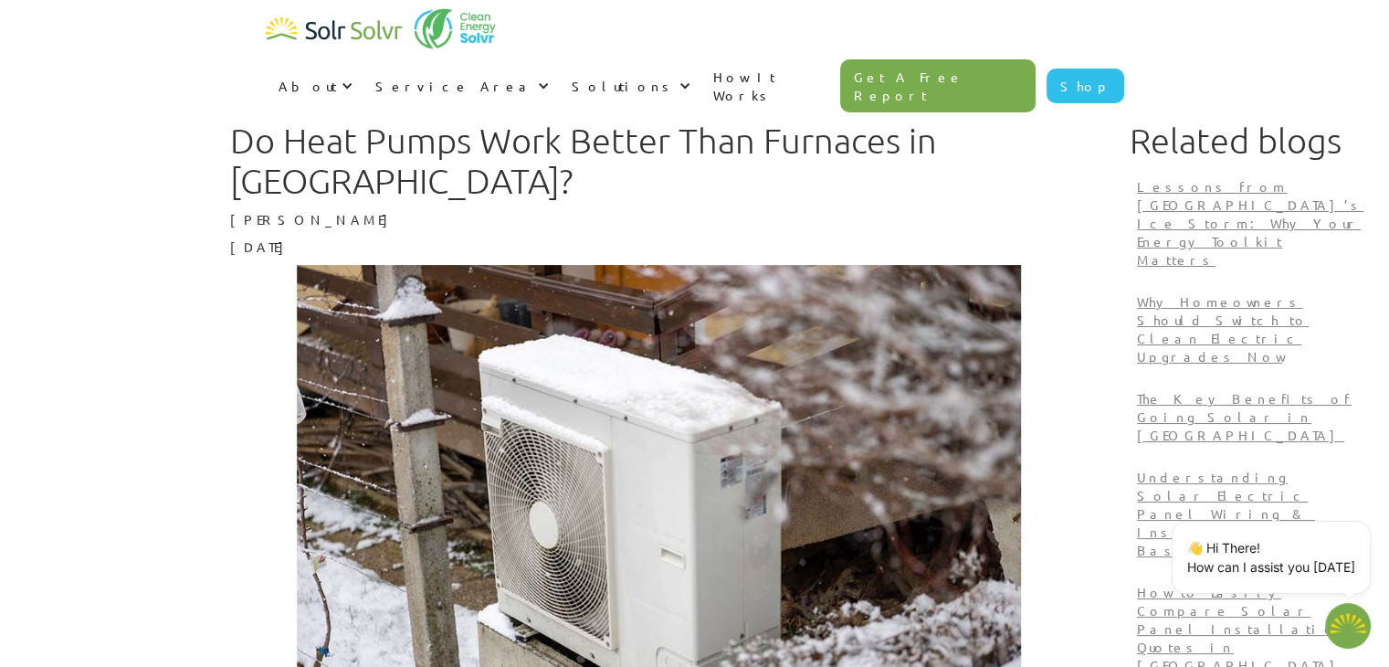
type textarea "x"
